Goal: Task Accomplishment & Management: Use online tool/utility

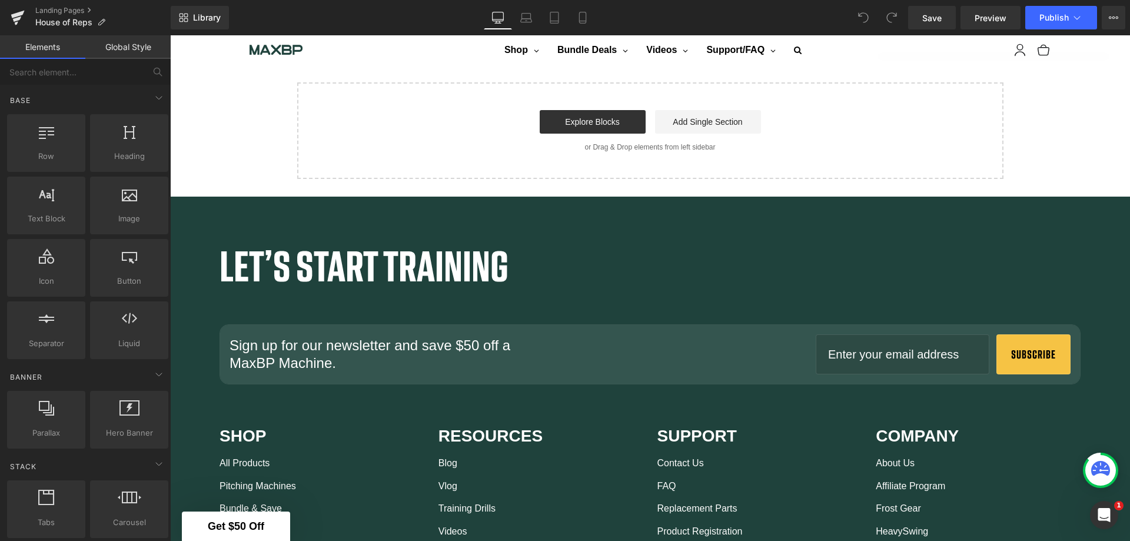
scroll to position [2138, 0]
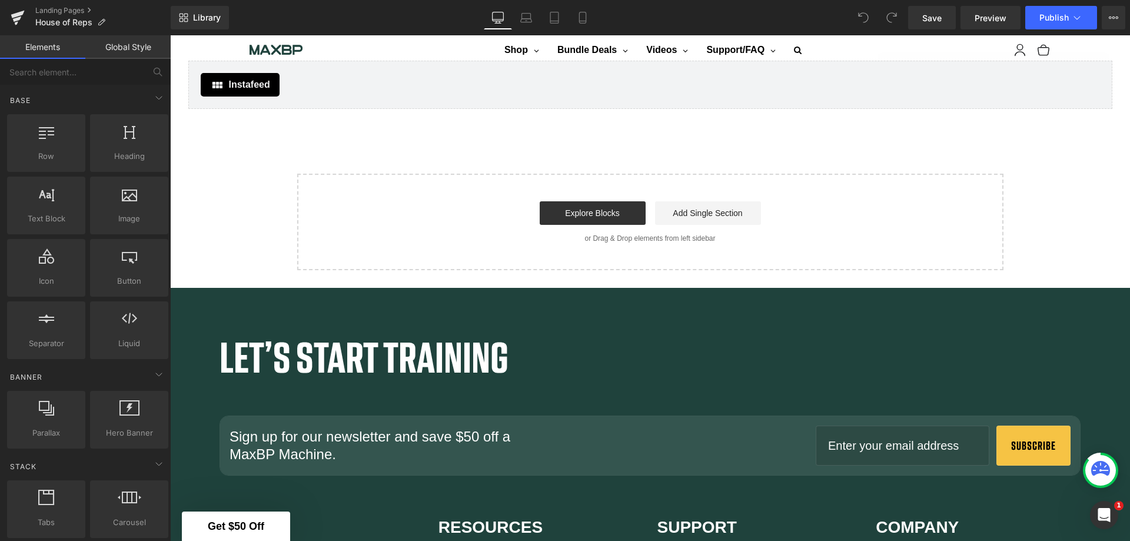
click at [608, 202] on link "Explore Blocks" at bounding box center [593, 213] width 106 height 24
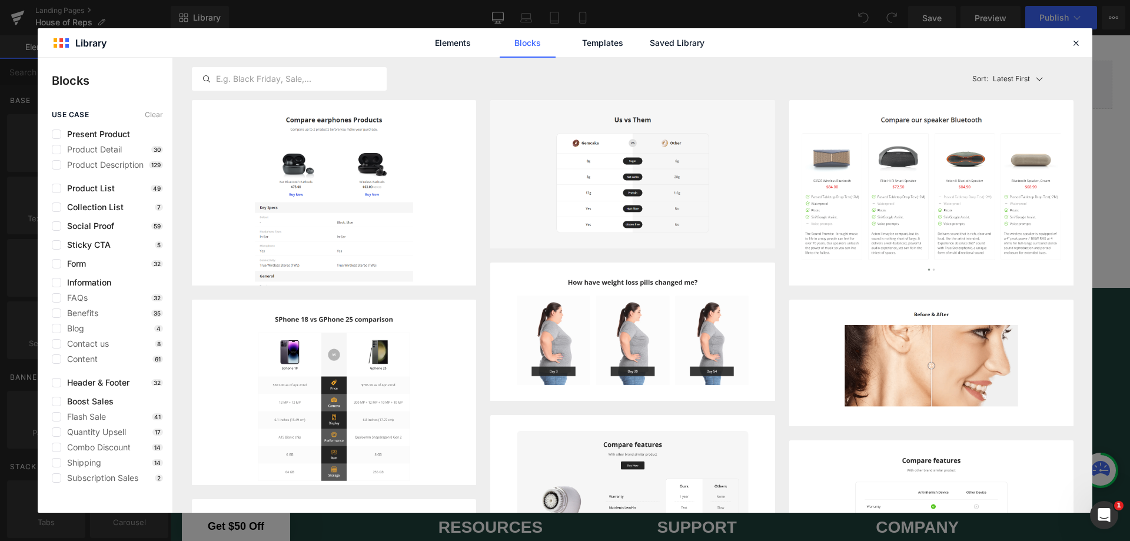
click at [74, 327] on span "Blog" at bounding box center [72, 328] width 23 height 9
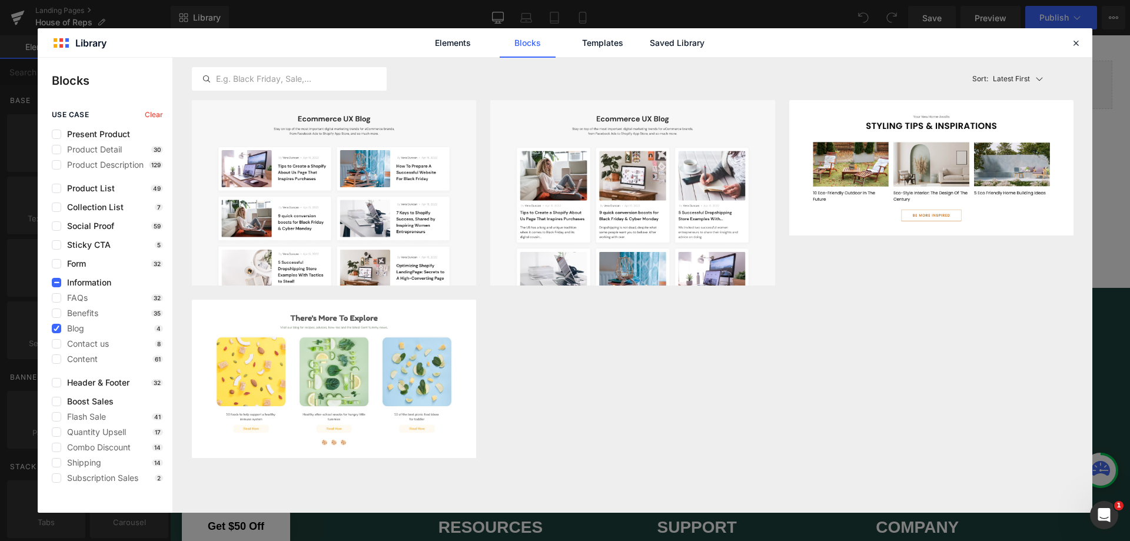
click at [1029, 217] on button "Add to page" at bounding box center [1017, 221] width 96 height 19
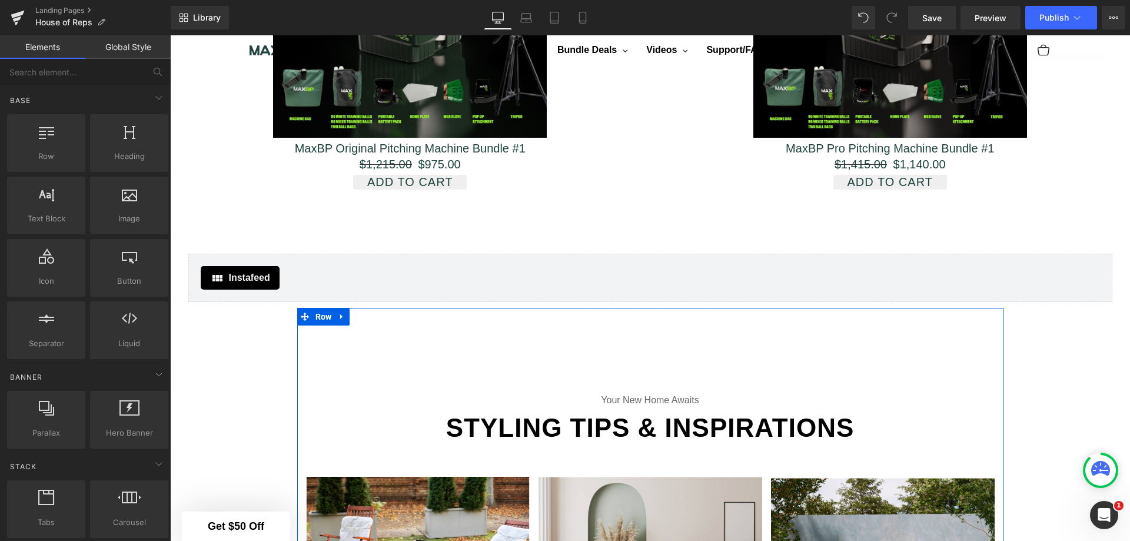
scroll to position [1918, 0]
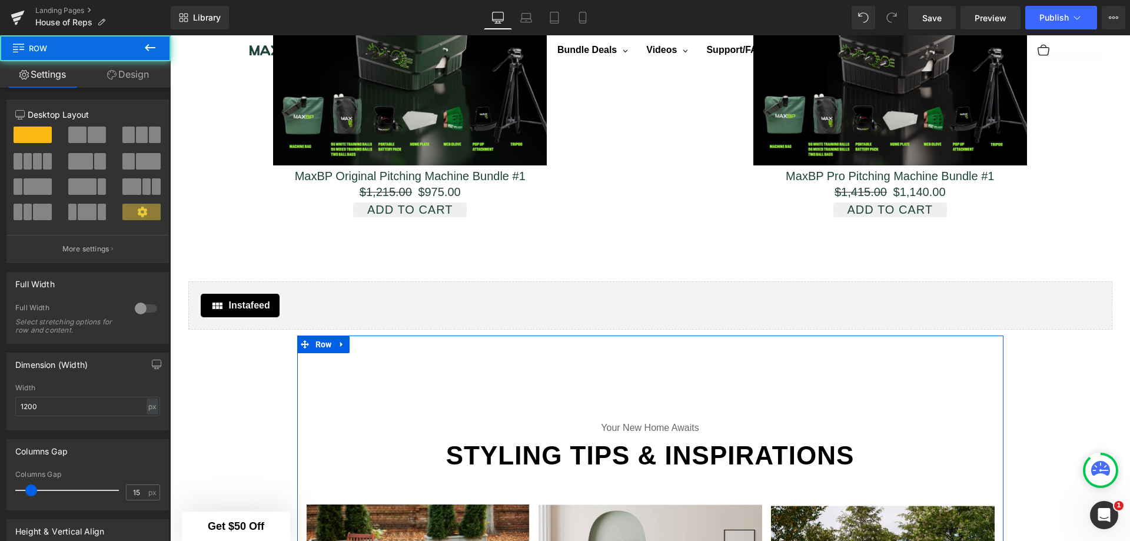
drag, startPoint x: 874, startPoint y: 395, endPoint x: 875, endPoint y: 388, distance: 7.3
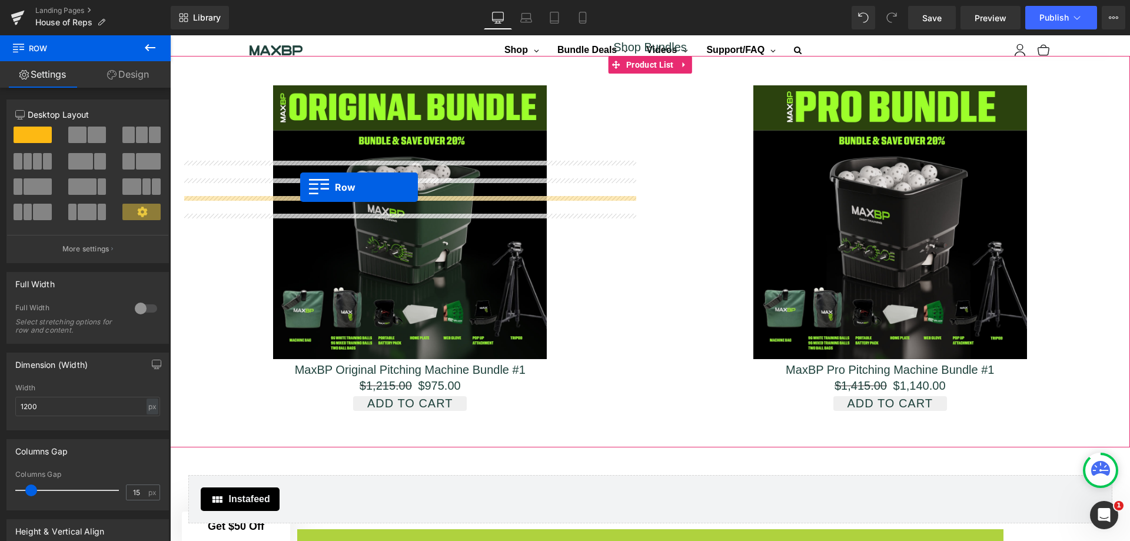
scroll to position [1564, 0]
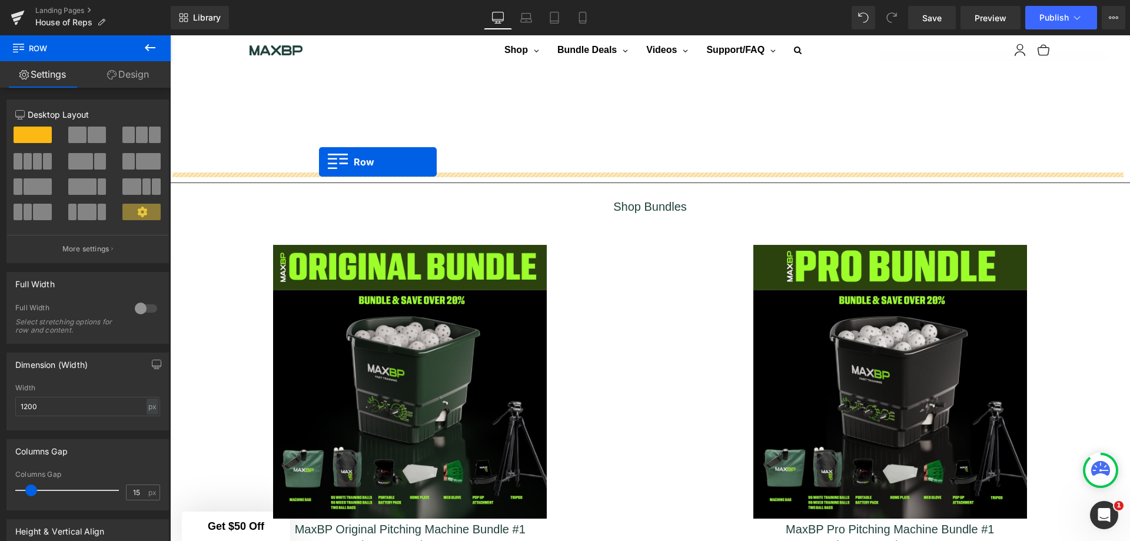
drag, startPoint x: 299, startPoint y: 336, endPoint x: 319, endPoint y: 162, distance: 175.4
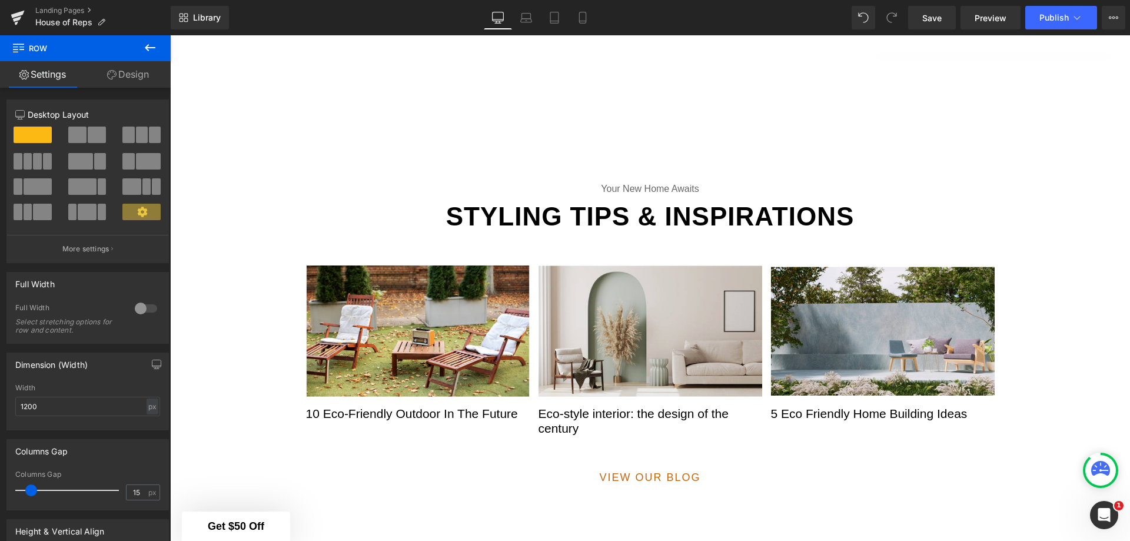
scroll to position [1682, 0]
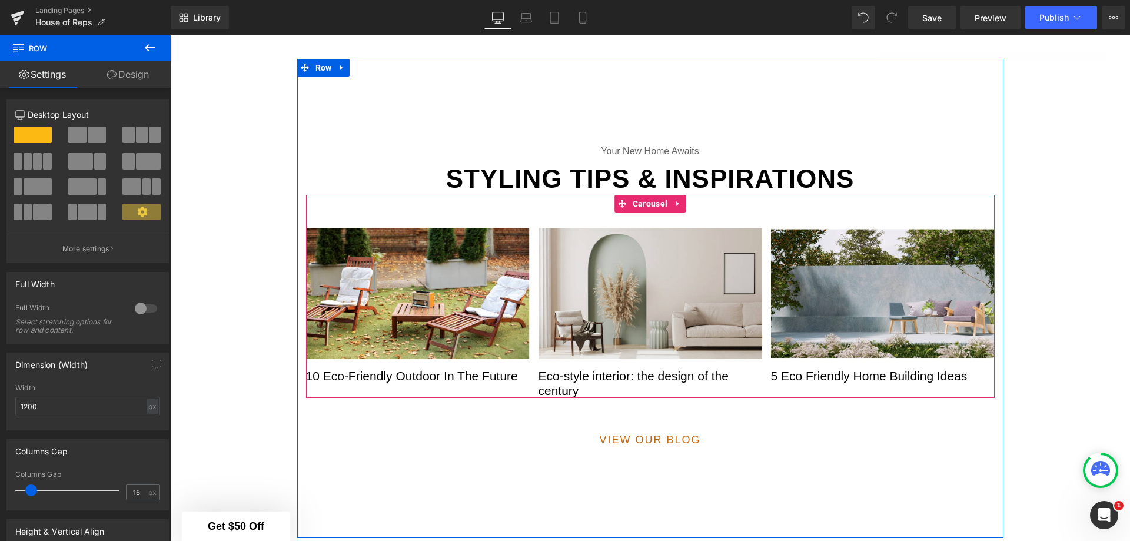
click at [675, 200] on icon at bounding box center [678, 203] width 8 height 9
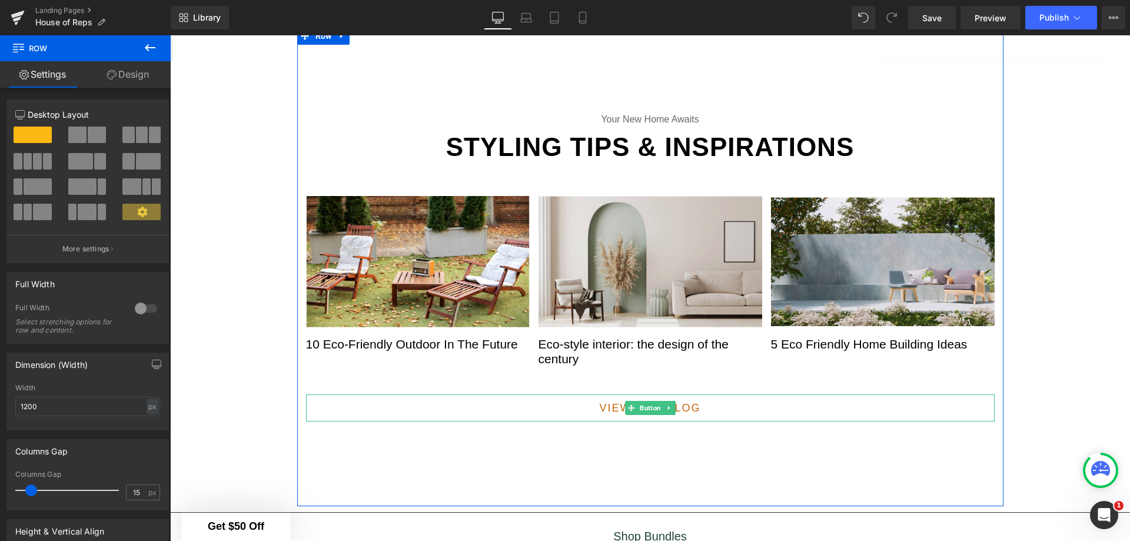
scroll to position [1741, 0]
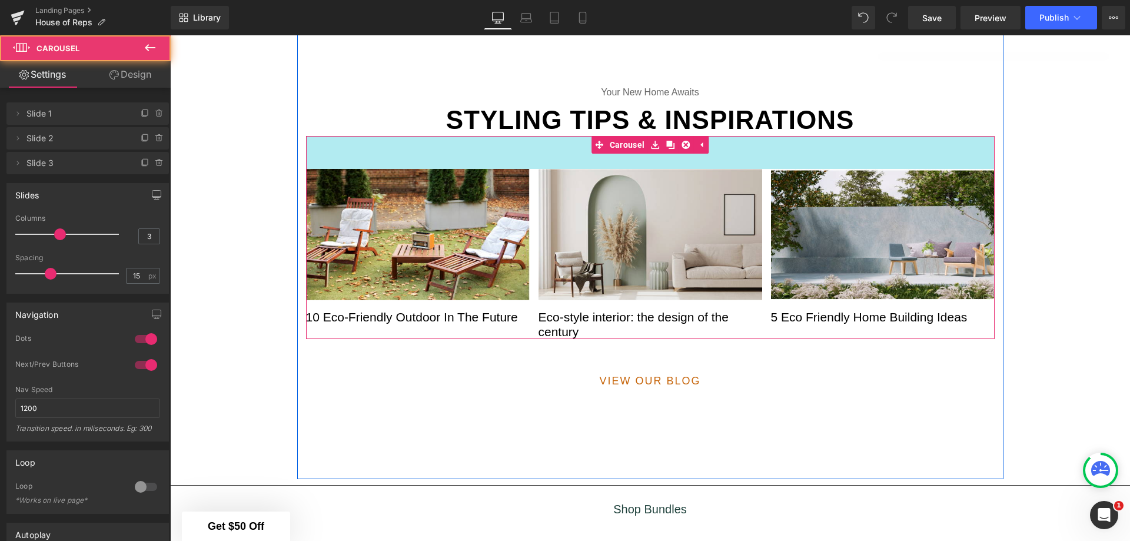
click at [420, 146] on div "56px" at bounding box center [650, 152] width 689 height 33
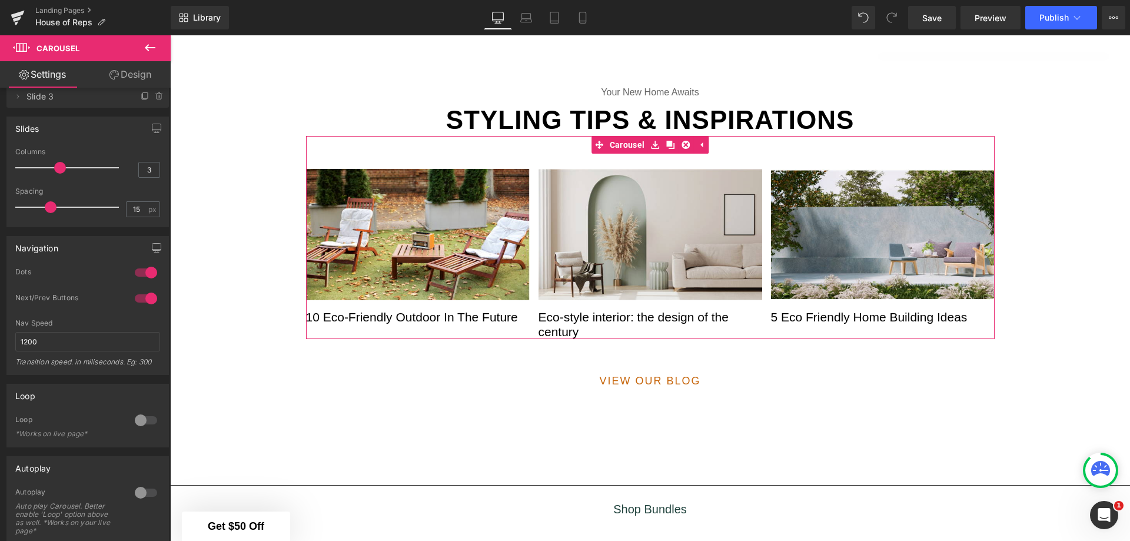
scroll to position [0, 0]
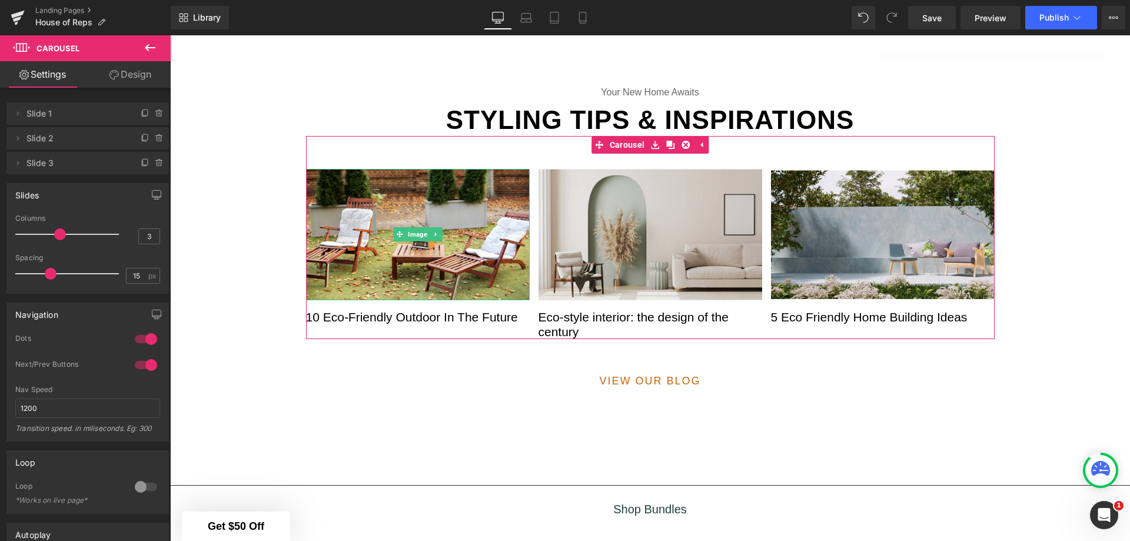
click at [17, 112] on icon at bounding box center [17, 113] width 9 height 9
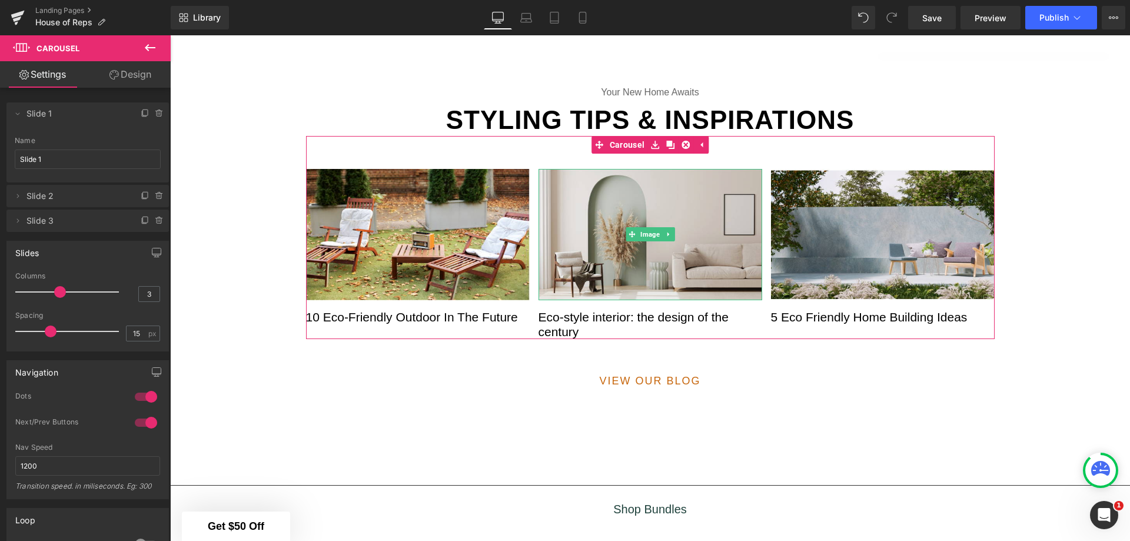
click at [15, 196] on icon at bounding box center [17, 195] width 9 height 9
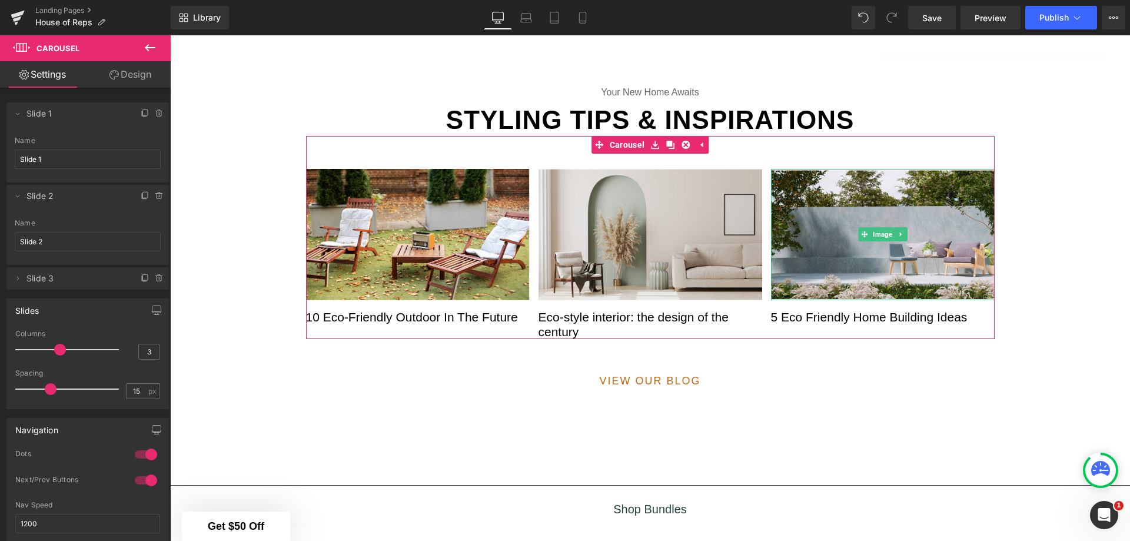
click at [16, 277] on icon at bounding box center [17, 278] width 9 height 9
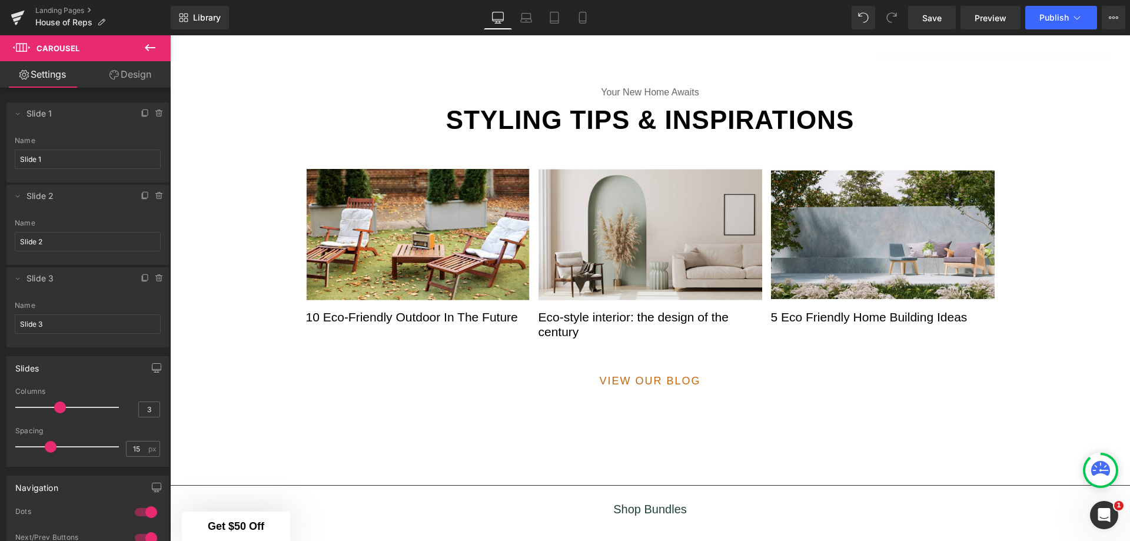
click at [144, 47] on icon at bounding box center [150, 48] width 14 height 14
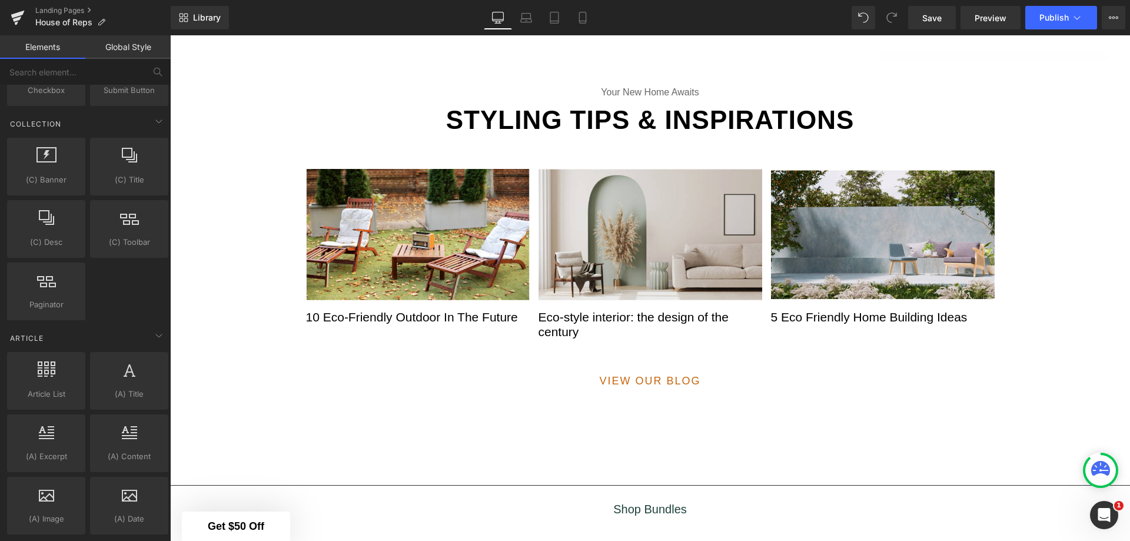
scroll to position [1943, 0]
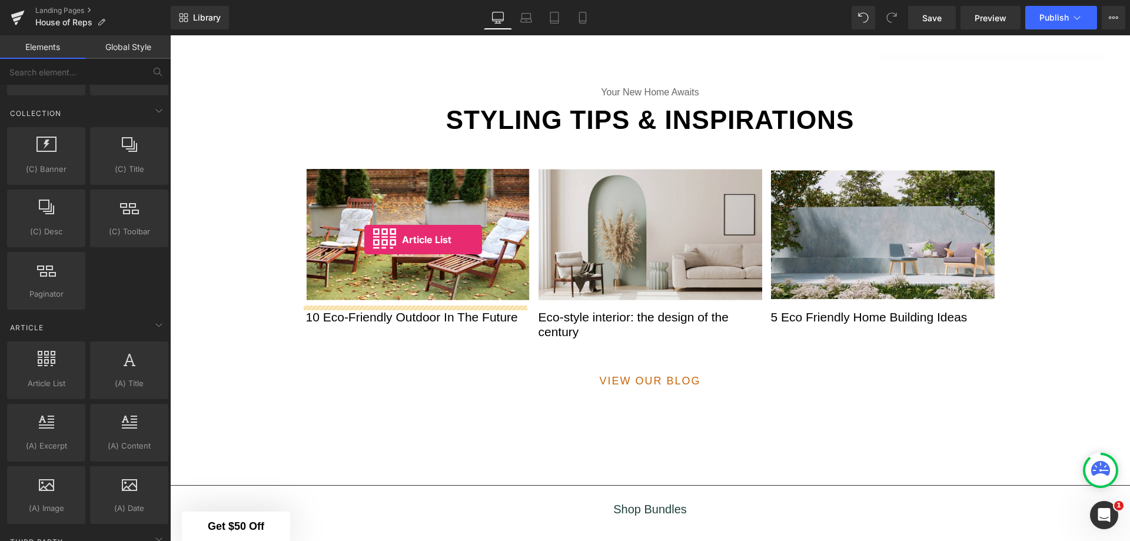
drag, startPoint x: 216, startPoint y: 420, endPoint x: 364, endPoint y: 240, distance: 233.4
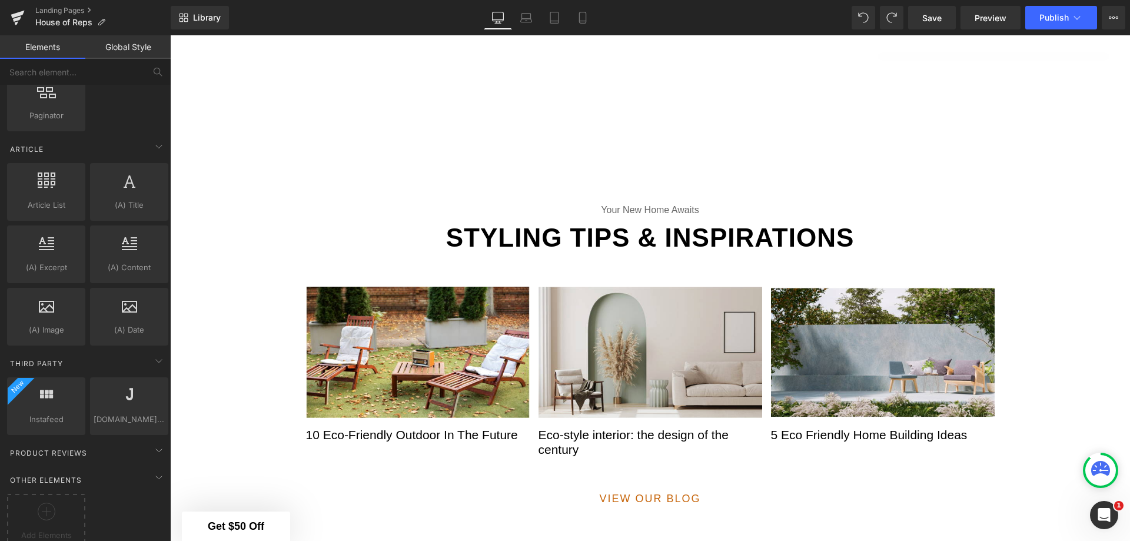
scroll to position [2141, 0]
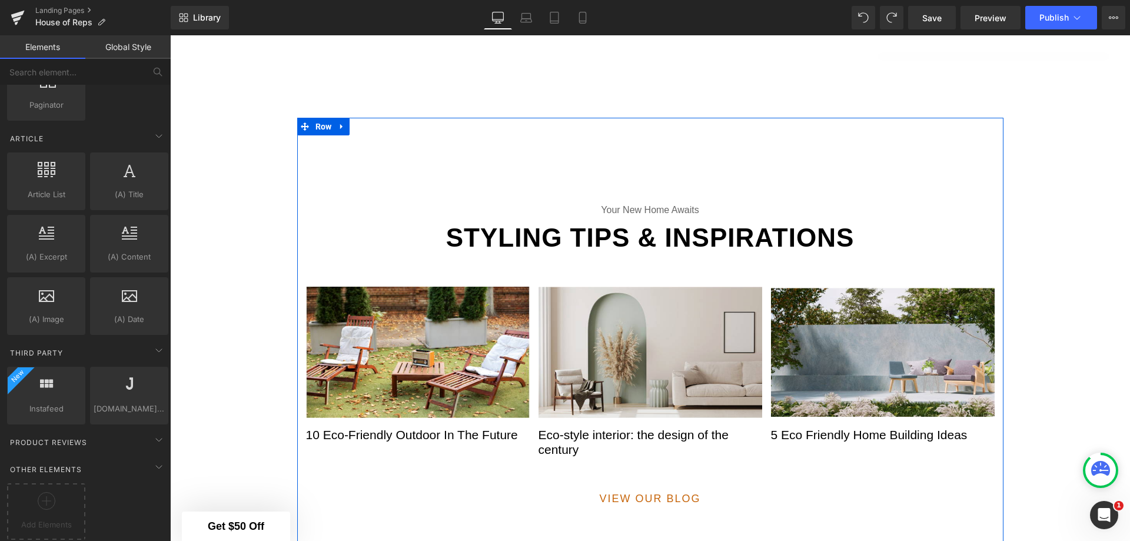
click at [341, 124] on icon at bounding box center [342, 126] width 8 height 9
click at [369, 126] on icon at bounding box center [373, 126] width 8 height 8
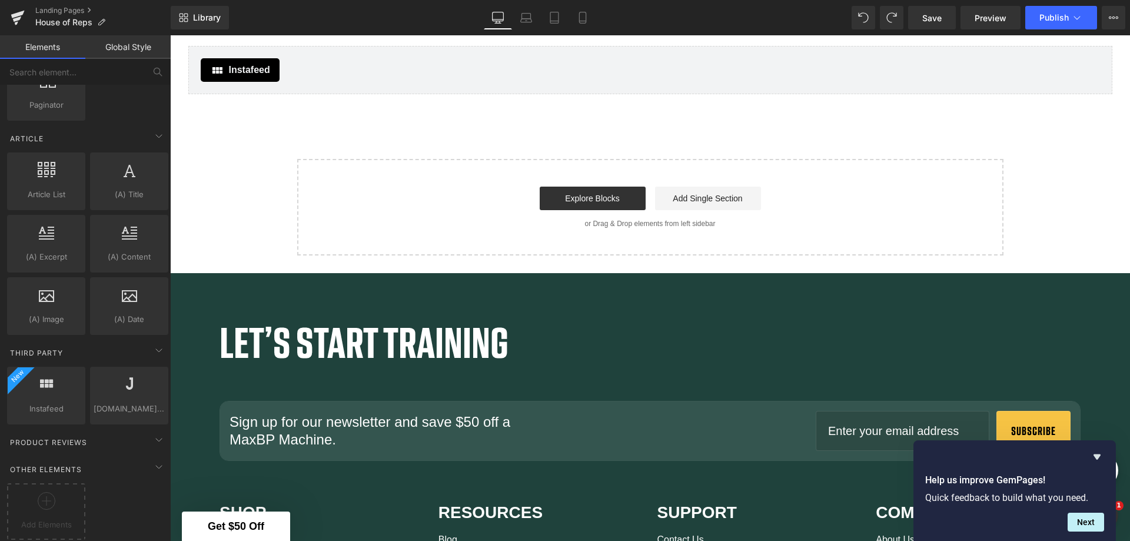
scroll to position [1800, 0]
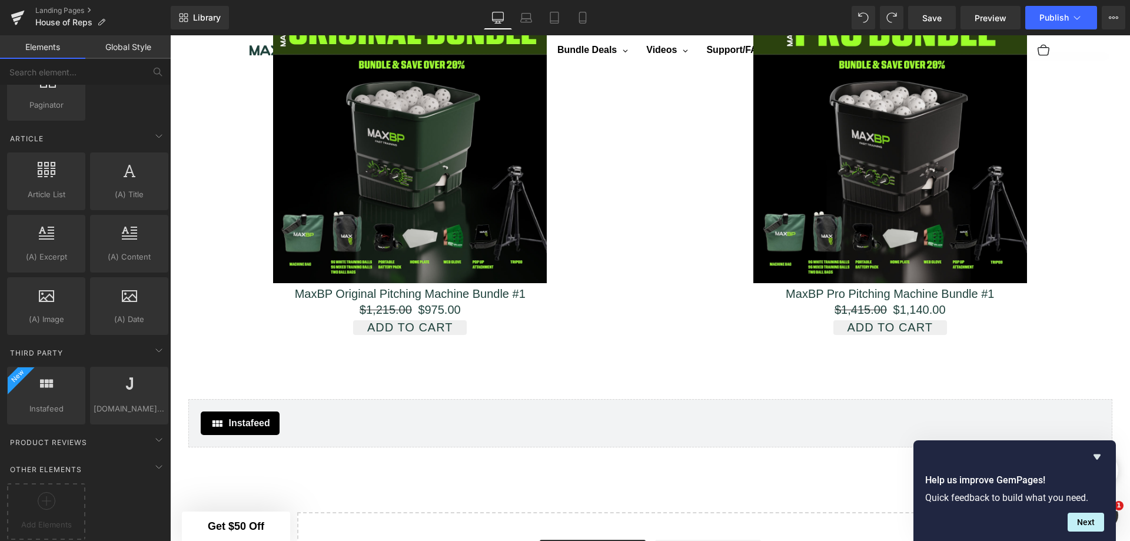
drag, startPoint x: 78, startPoint y: 14, endPoint x: 492, endPoint y: 4, distance: 414.6
click at [78, 14] on link "Landing Pages" at bounding box center [102, 10] width 135 height 9
click at [932, 15] on span "Save" at bounding box center [932, 18] width 19 height 12
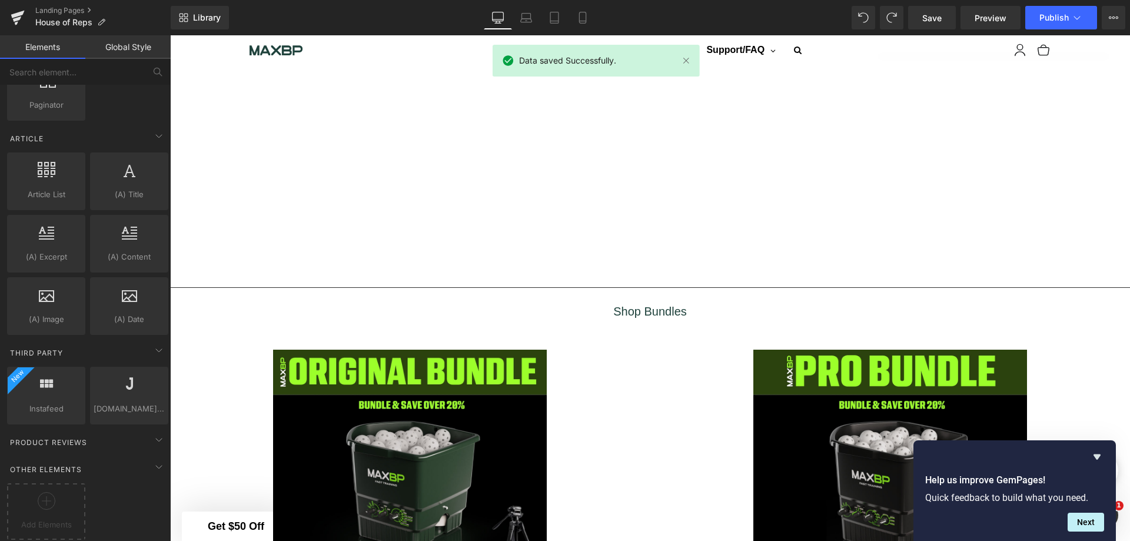
scroll to position [1447, 0]
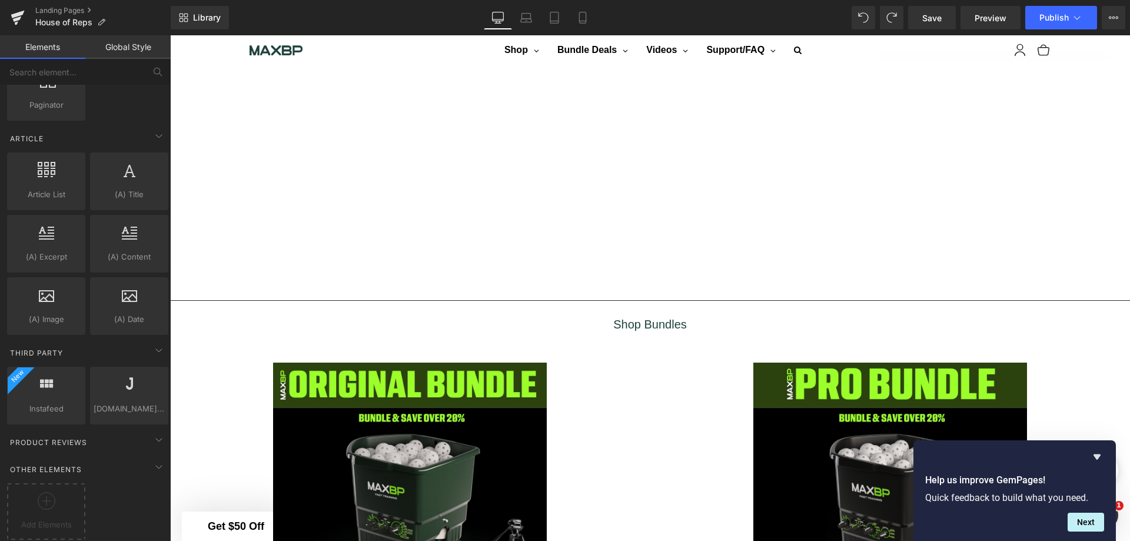
click at [75, 14] on link "Landing Pages" at bounding box center [102, 10] width 135 height 9
